Goal: Find contact information: Find contact information

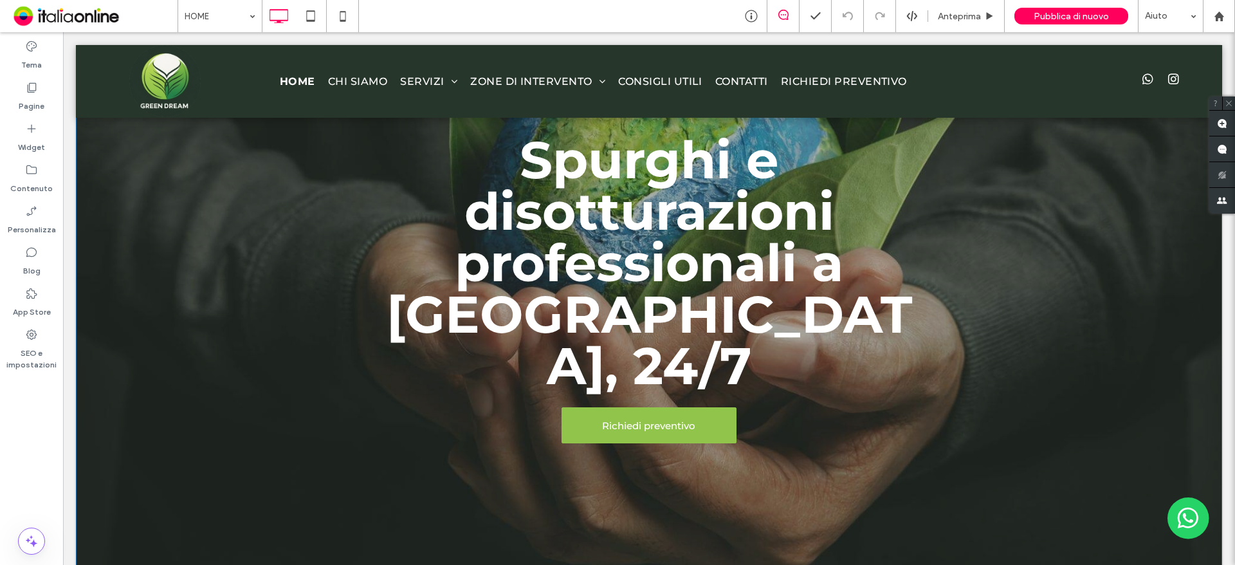
scroll to position [193, 0]
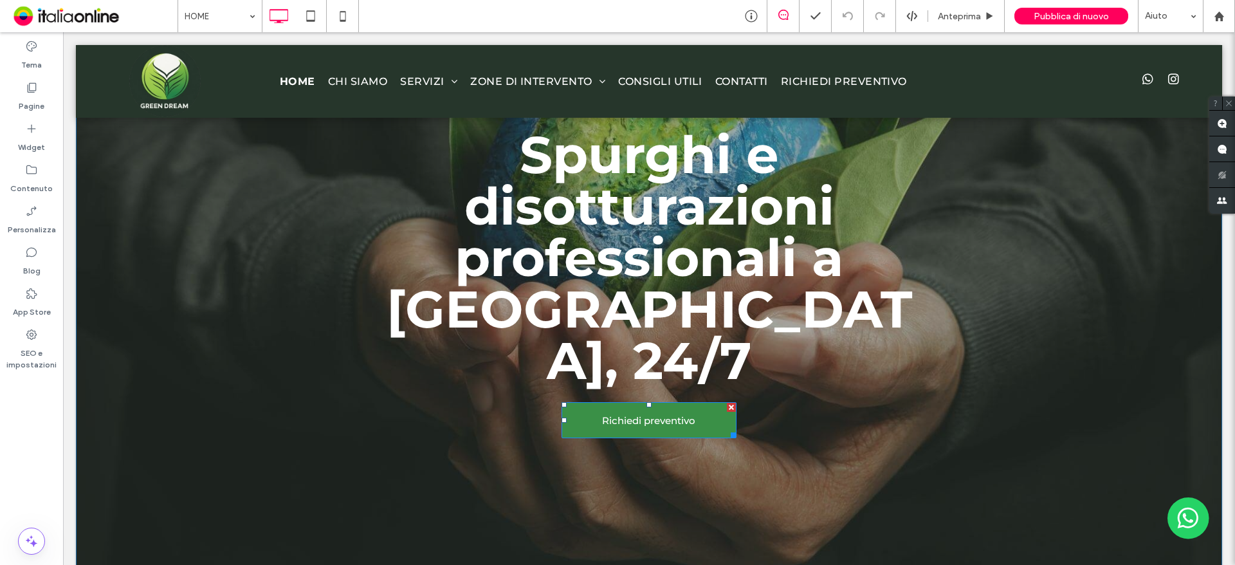
click at [667, 408] on span "Richiedi preventivo" at bounding box center [649, 420] width 102 height 25
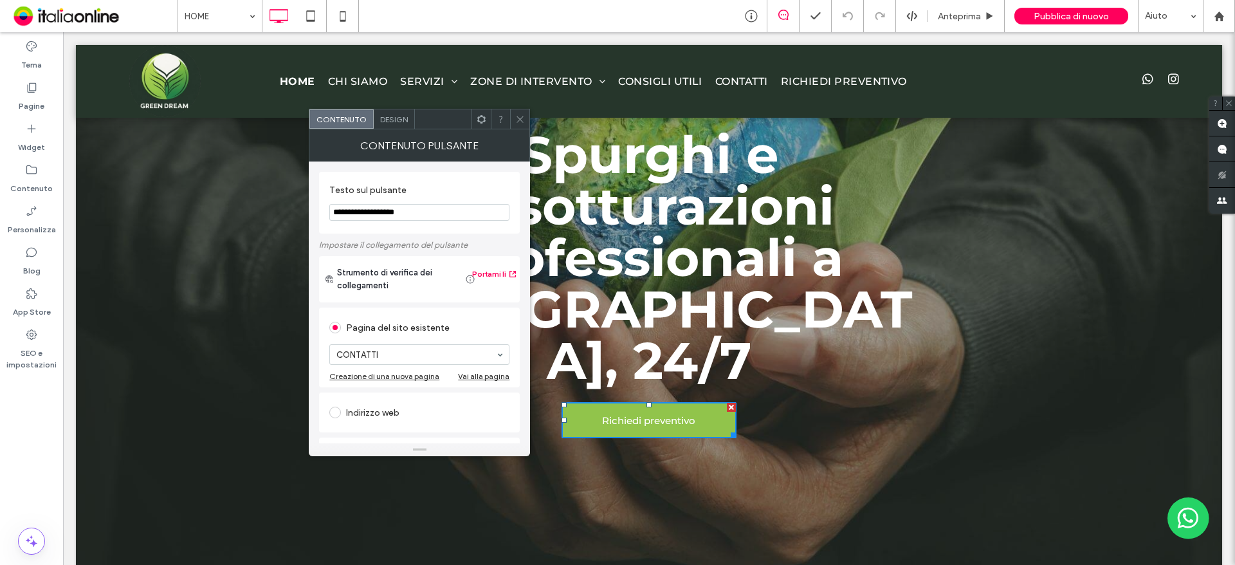
drag, startPoint x: 493, startPoint y: 236, endPoint x: 260, endPoint y: 192, distance: 237.6
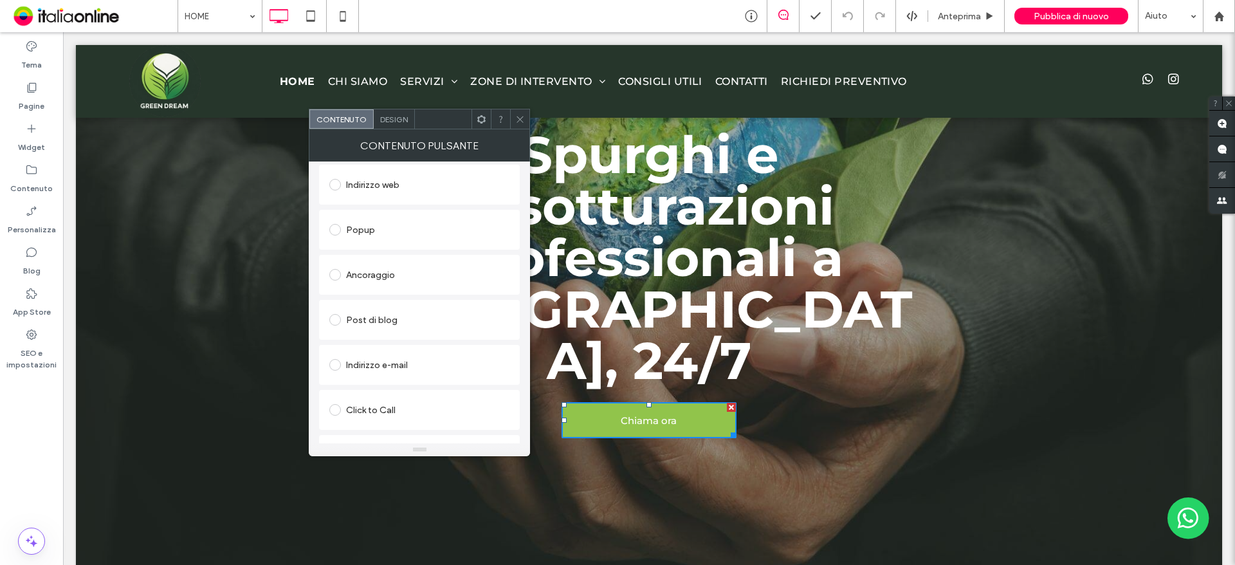
scroll to position [260, 0]
type input "**********"
click at [651, 477] on div "Spurghi e disotturazioni professionali a [GEOGRAPHIC_DATA], 24/7 Chiama ora Cli…" at bounding box center [649, 288] width 1146 height 565
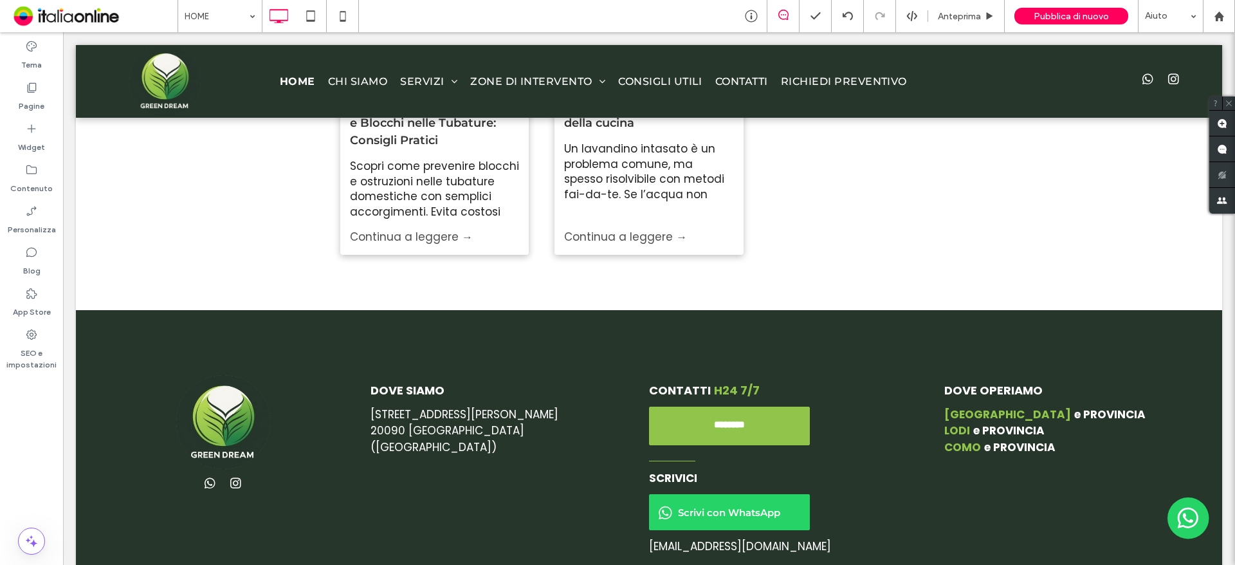
scroll to position [4805, 0]
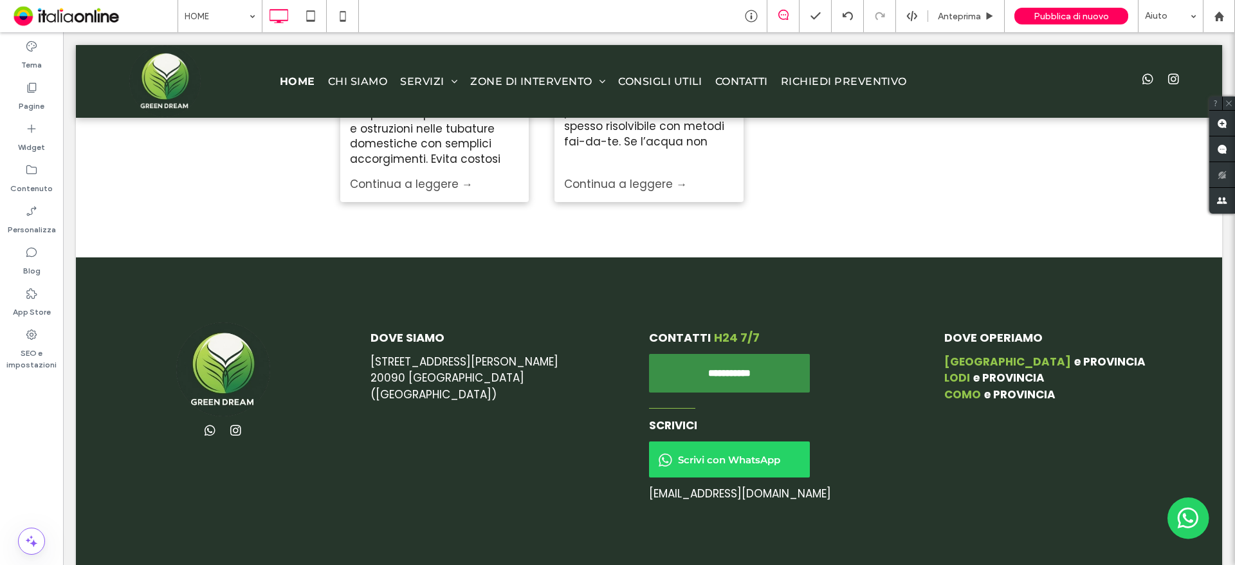
click at [728, 367] on span "********" at bounding box center [730, 373] width 52 height 12
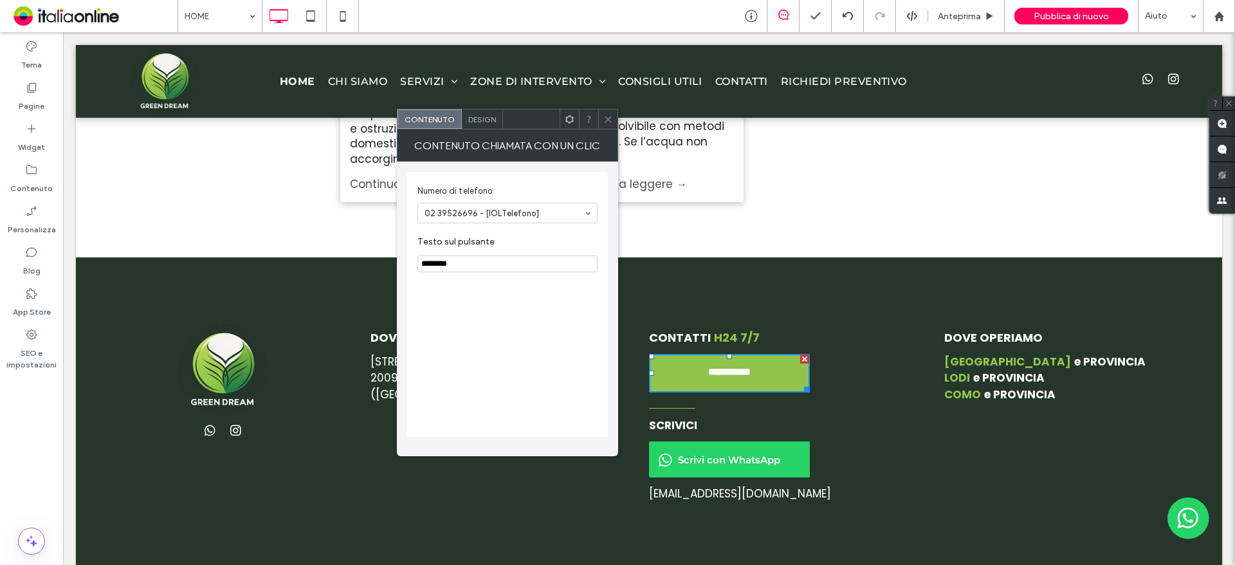
click at [673, 447] on span "Scrivi con WhatsApp" at bounding box center [728, 459] width 111 height 25
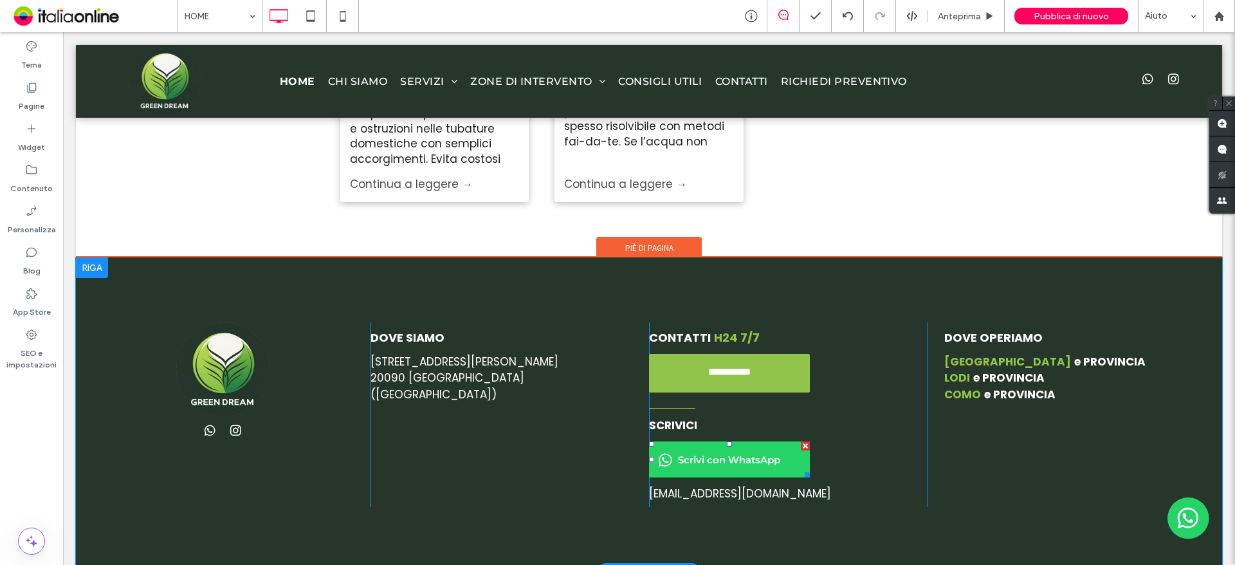
click at [704, 447] on span "Scrivi con WhatsApp" at bounding box center [728, 459] width 111 height 25
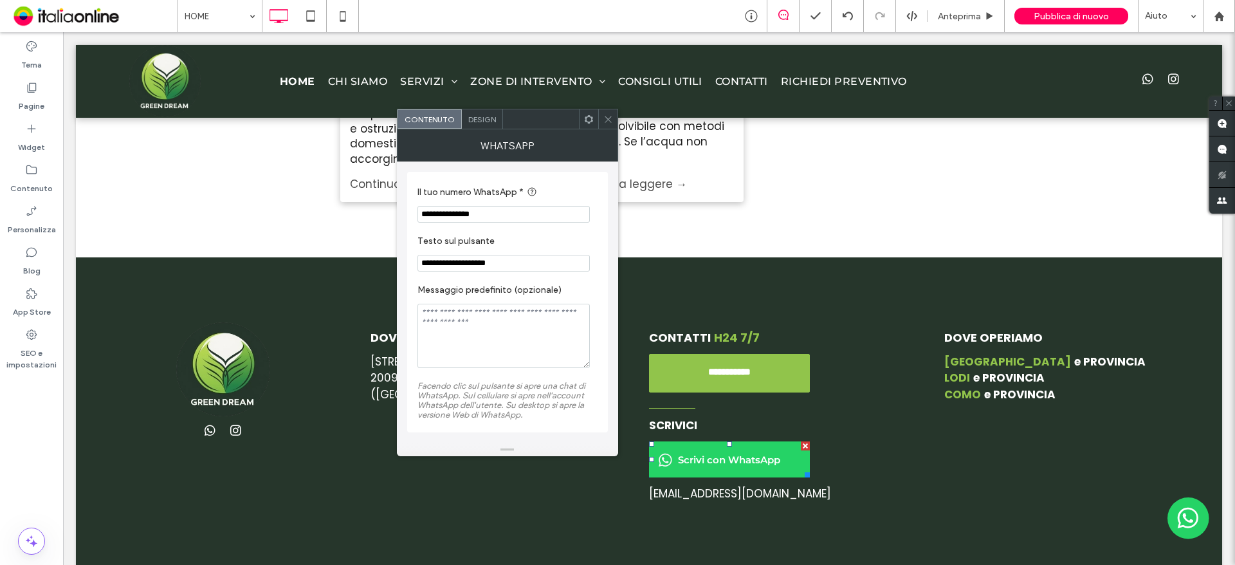
click at [606, 120] on icon at bounding box center [608, 120] width 10 height 10
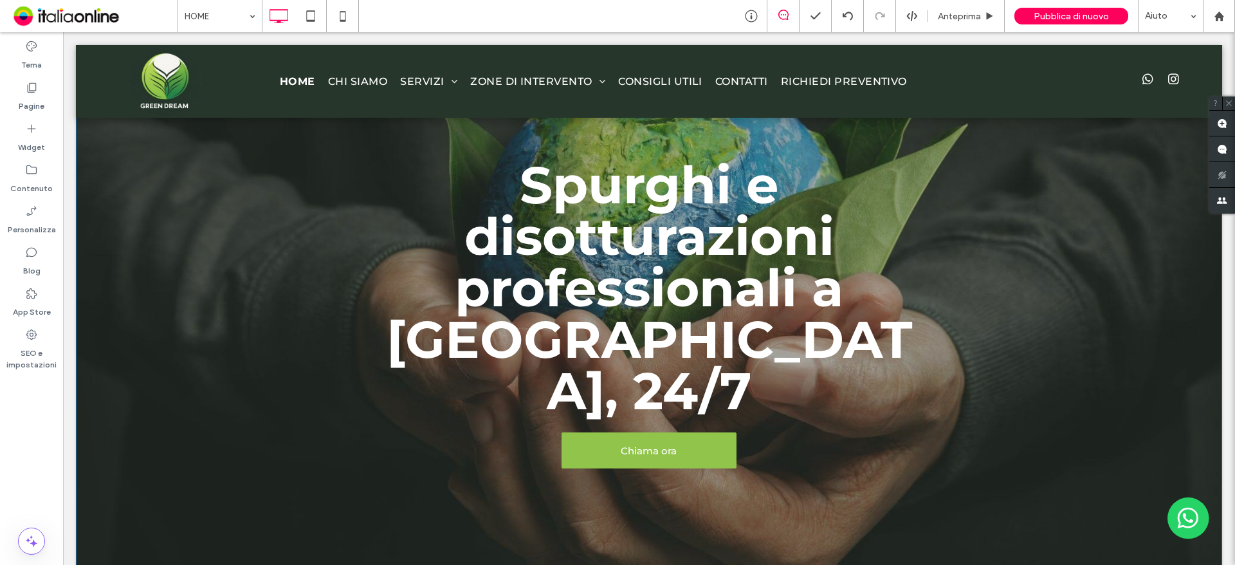
scroll to position [109, 0]
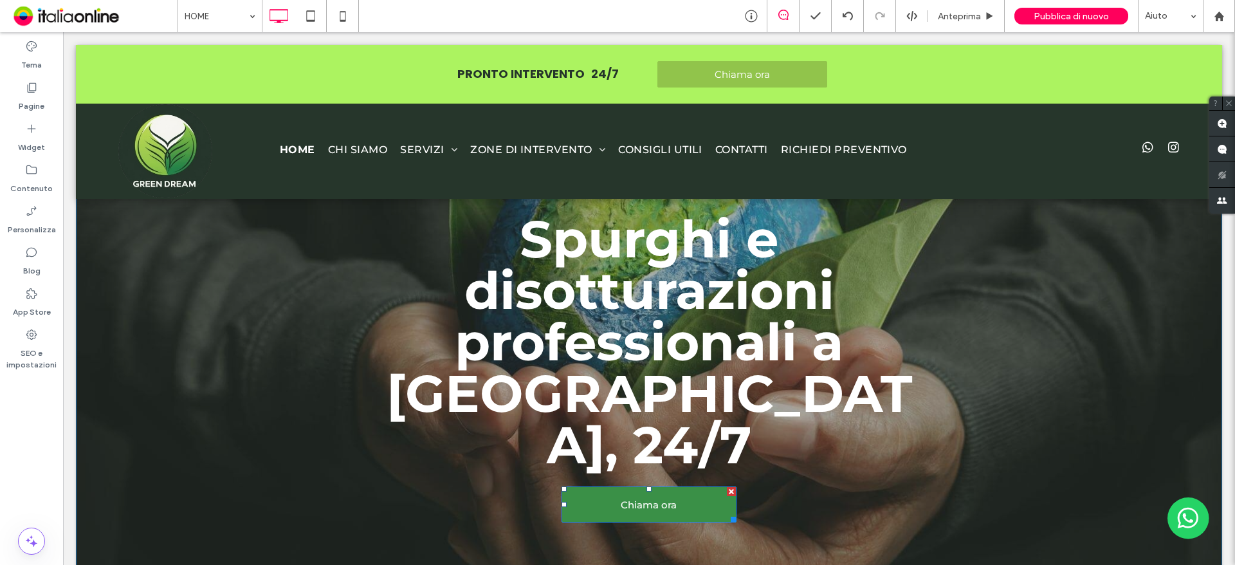
click at [588, 486] on link "Chiama ora" at bounding box center [649, 504] width 175 height 36
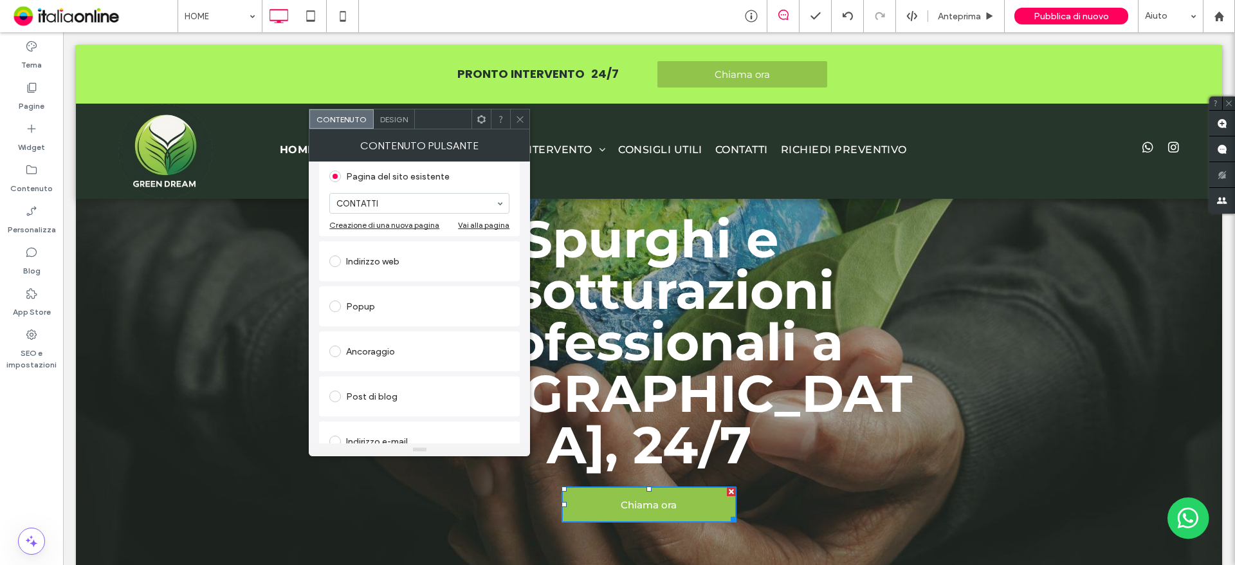
scroll to position [260, 0]
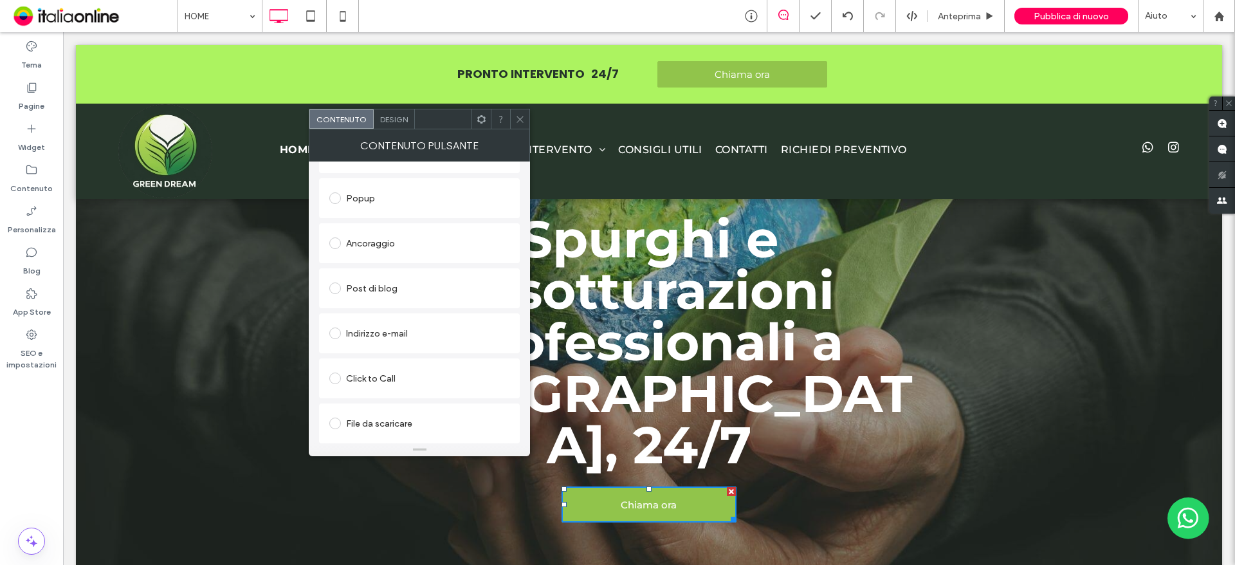
click at [432, 373] on div "Click to Call" at bounding box center [419, 378] width 180 height 21
drag, startPoint x: 426, startPoint y: 422, endPoint x: 418, endPoint y: 395, distance: 28.1
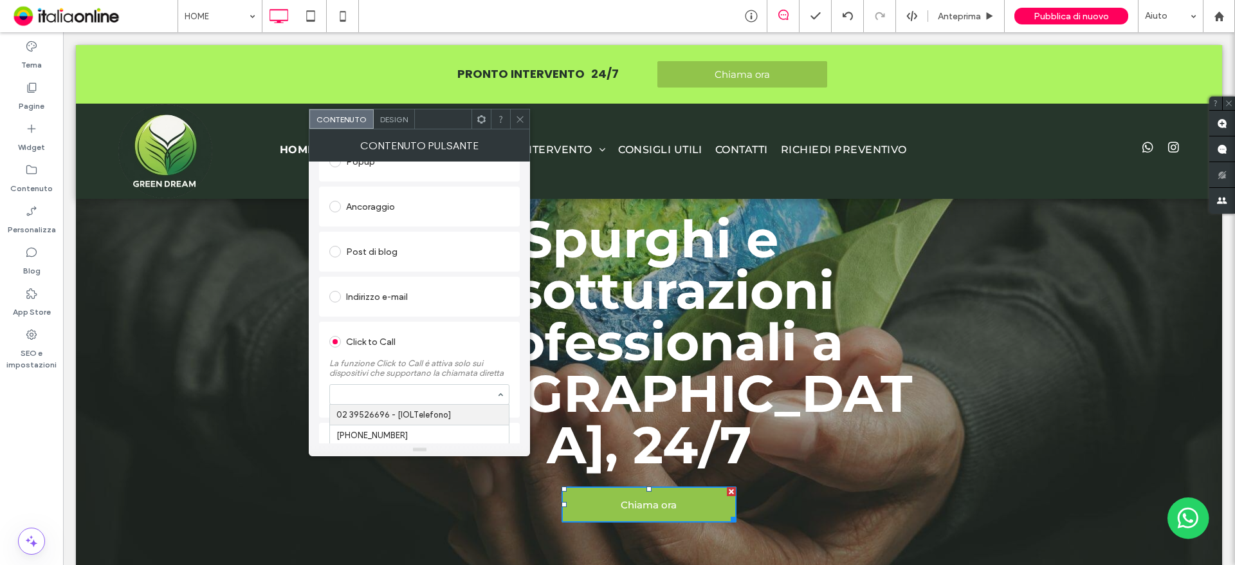
scroll to position [276, 0]
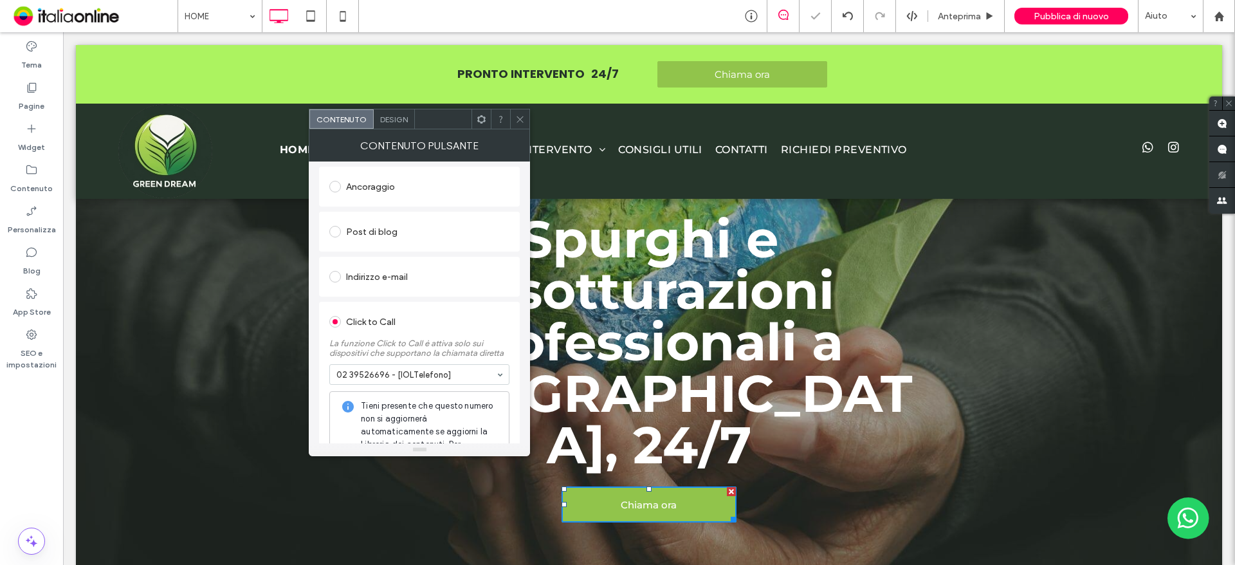
click at [511, 123] on div at bounding box center [519, 118] width 19 height 19
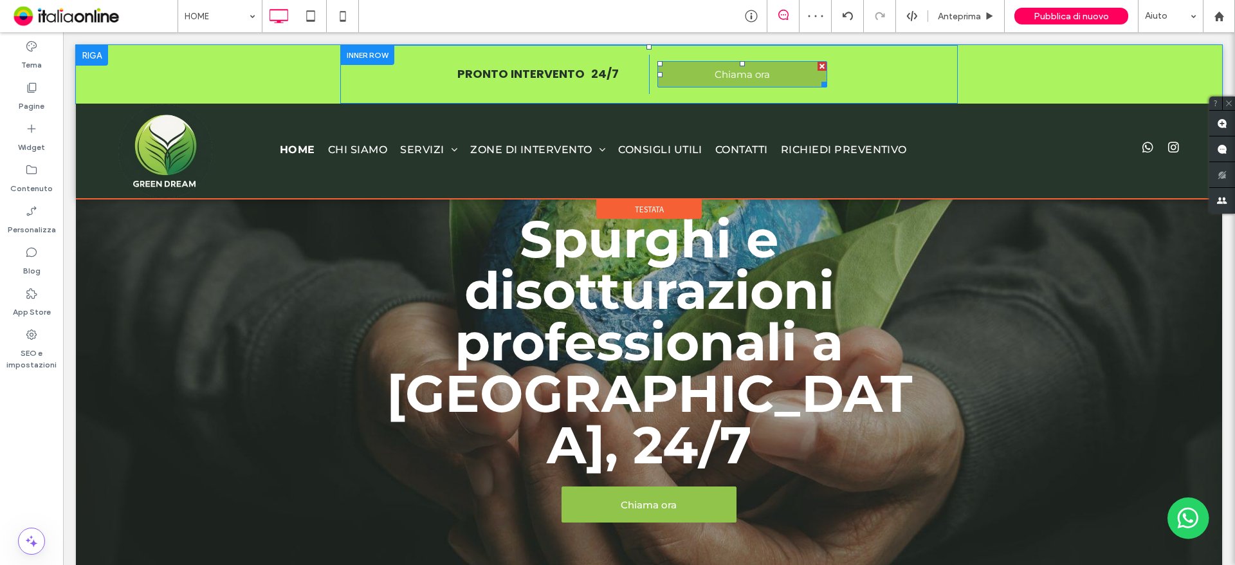
click at [695, 83] on link "Chiama ora" at bounding box center [742, 74] width 170 height 26
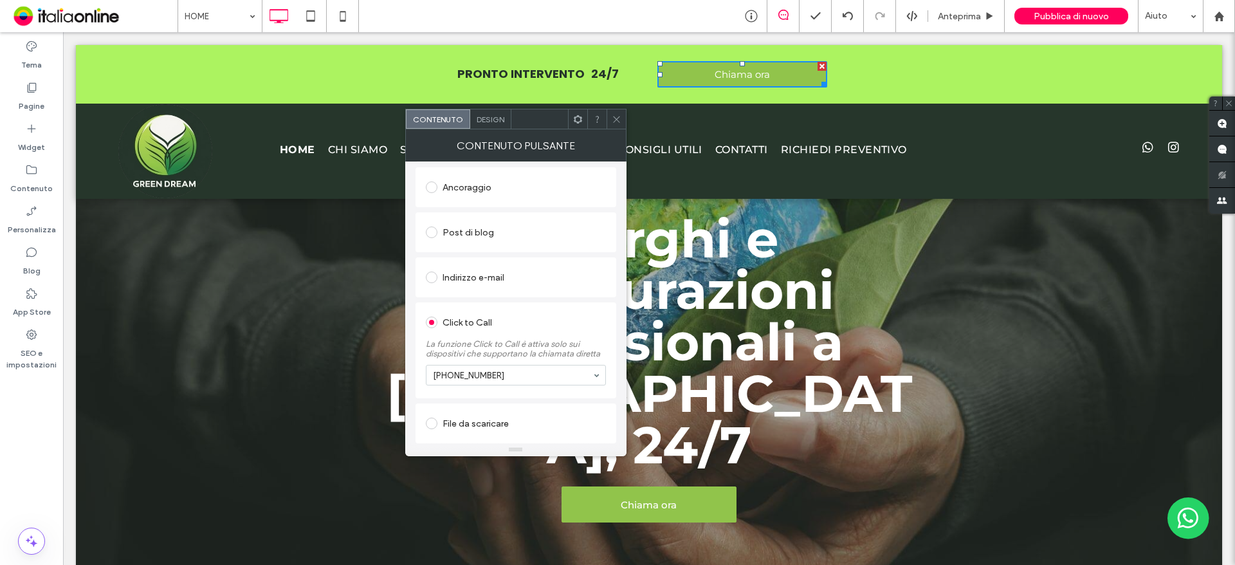
click at [946, 318] on div "Spurghi e disotturazioni professionali a [GEOGRAPHIC_DATA], 24/7 Chiama ora Cli…" at bounding box center [649, 372] width 618 height 333
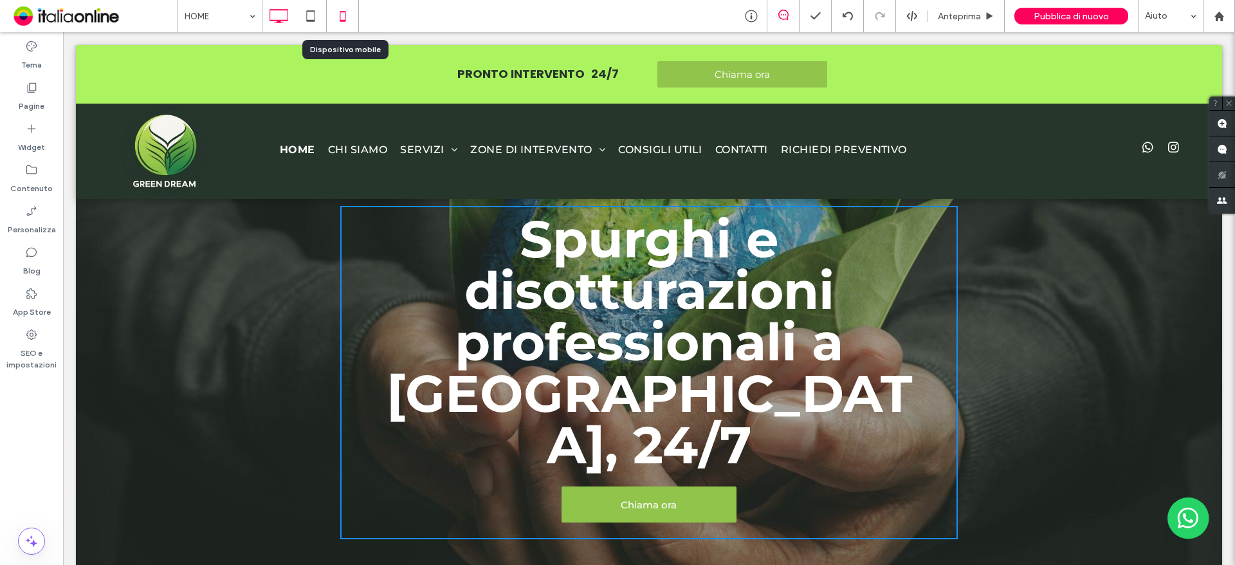
click at [346, 8] on icon at bounding box center [343, 16] width 26 height 26
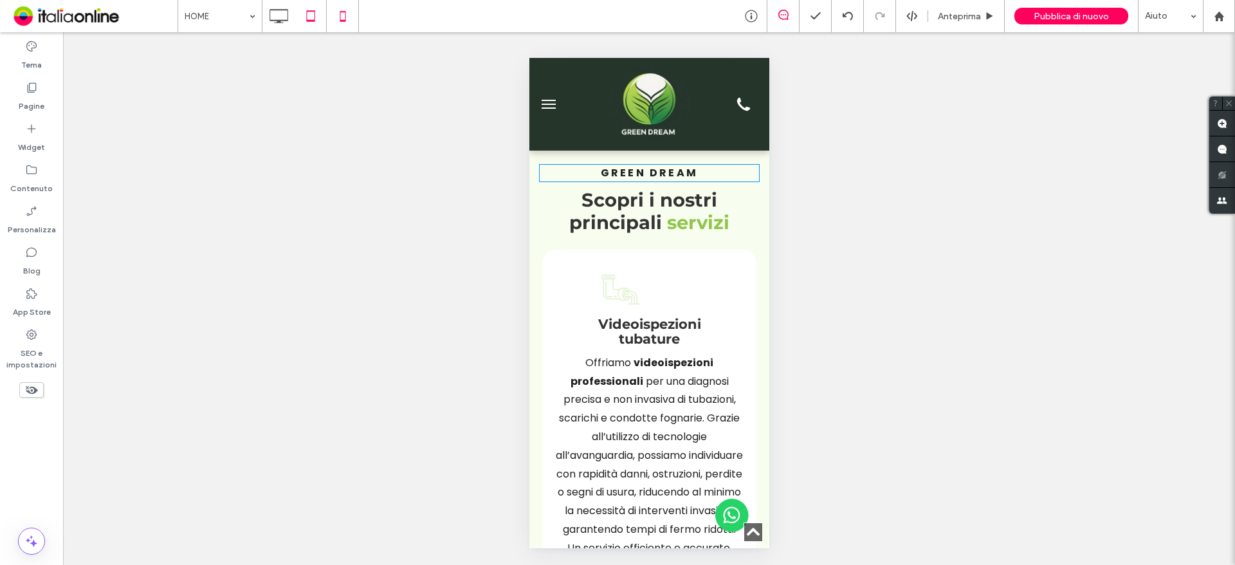
scroll to position [965, 0]
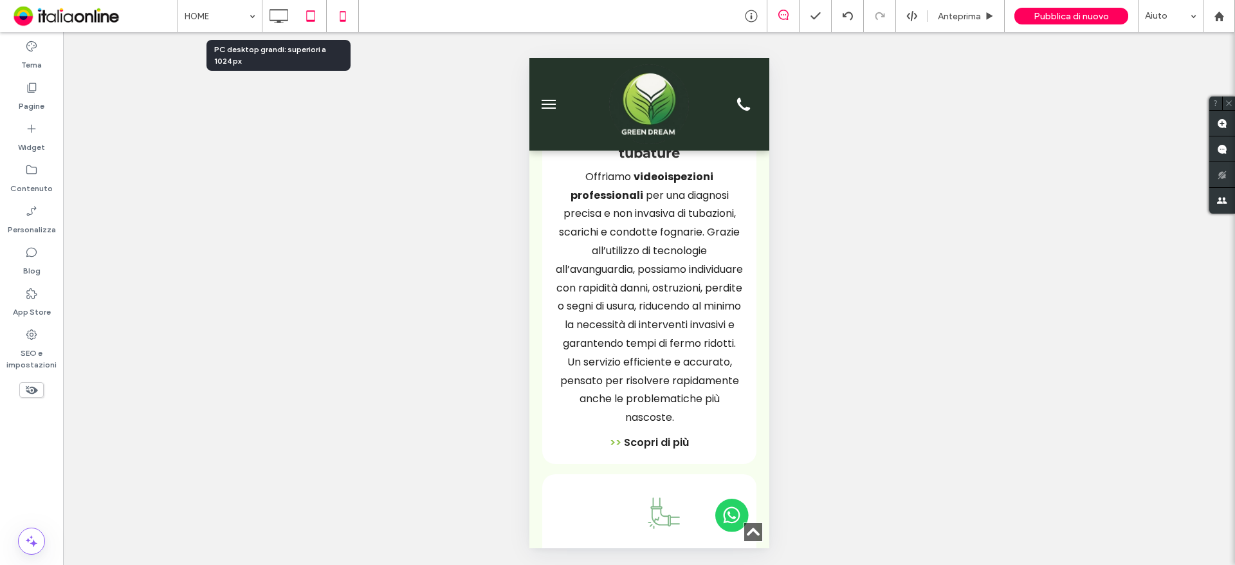
drag, startPoint x: 278, startPoint y: 19, endPoint x: 298, endPoint y: 15, distance: 20.8
click at [278, 19] on icon at bounding box center [279, 16] width 26 height 26
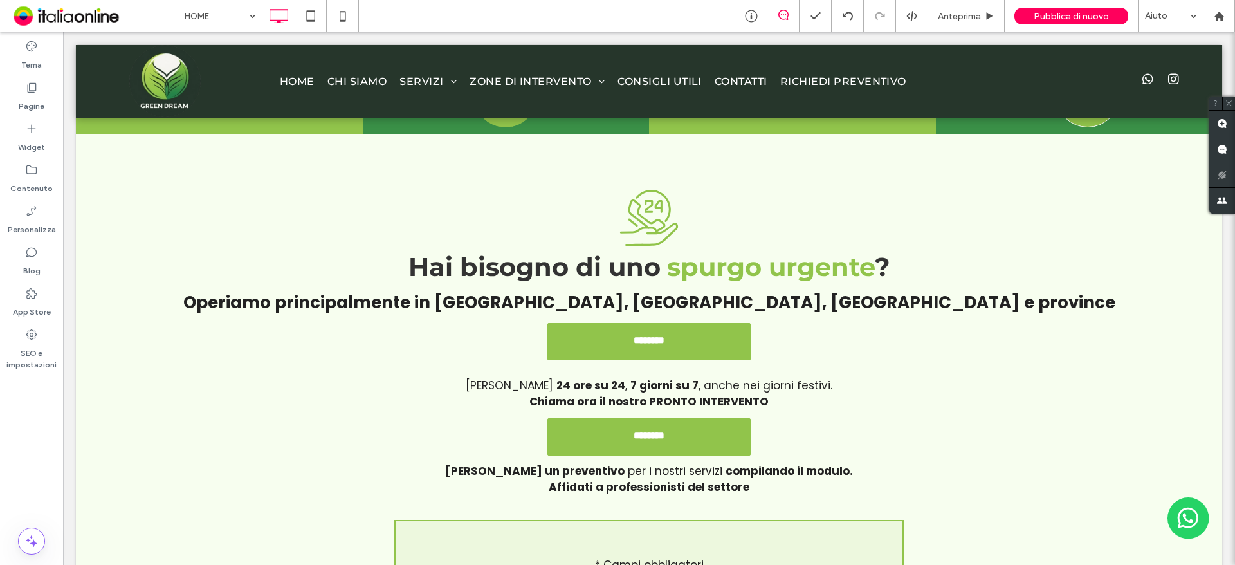
scroll to position [3528, 0]
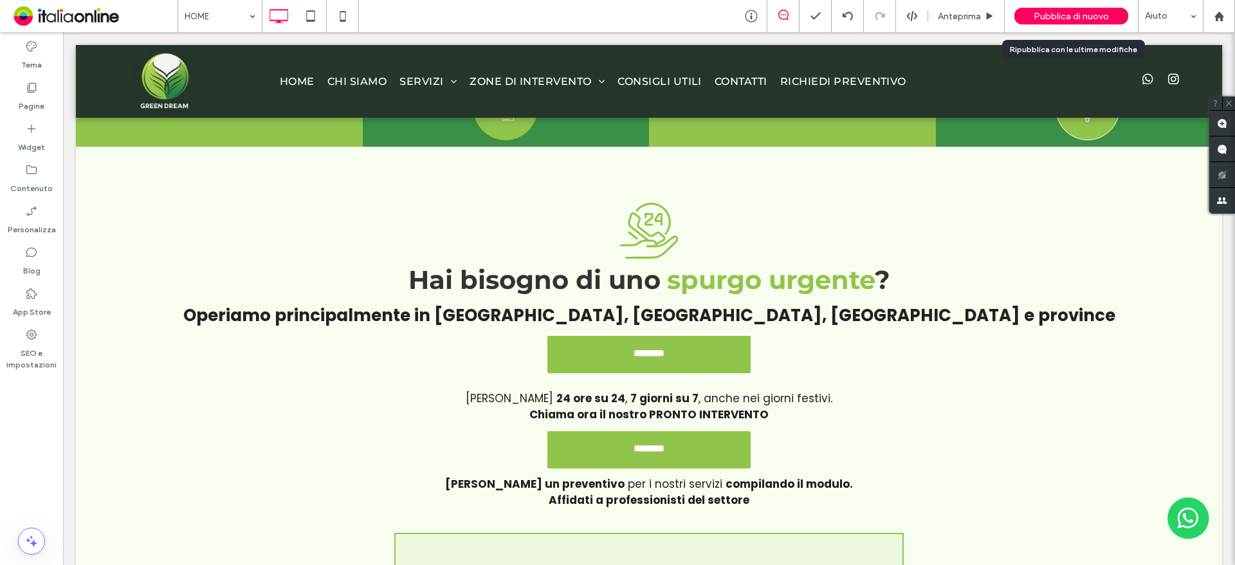
click at [1050, 16] on span "Pubblica di nuovo" at bounding box center [1071, 16] width 75 height 11
